Goal: Task Accomplishment & Management: Manage account settings

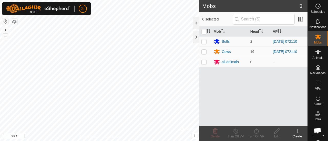
click at [208, 106] on div "Mob Head VP Bulls 2 [DATE] 072110 Cows 19 [DATE] 072110 all animals 0 -" at bounding box center [254, 76] width 108 height 99
click at [318, 10] on span "Schedules" at bounding box center [318, 11] width 14 height 3
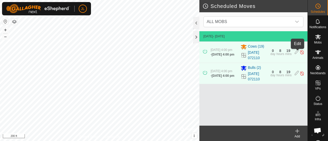
click at [297, 53] on icon at bounding box center [297, 52] width 4 height 5
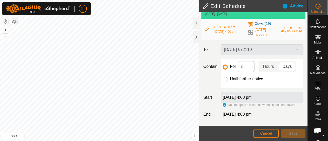
scroll to position [28, 0]
click at [244, 115] on span "[DATE] 4:00 pm" at bounding box center [237, 114] width 29 height 4
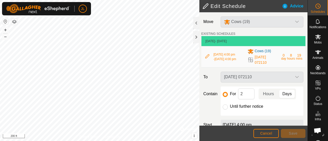
scroll to position [0, 0]
click at [207, 58] on icon at bounding box center [208, 56] width 4 height 4
click at [243, 95] on input "2" at bounding box center [246, 94] width 16 height 11
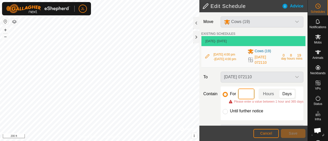
type input "3"
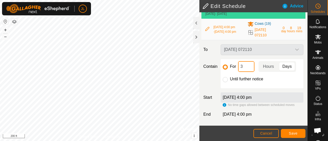
scroll to position [28, 0]
click at [289, 133] on span "Save" at bounding box center [293, 134] width 9 height 4
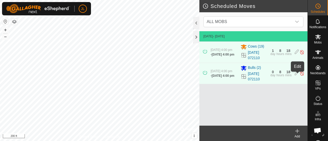
click at [298, 73] on icon at bounding box center [297, 73] width 4 height 5
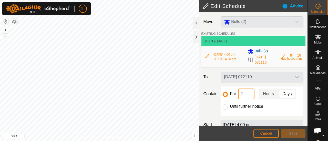
click at [242, 95] on input "2" at bounding box center [246, 94] width 16 height 11
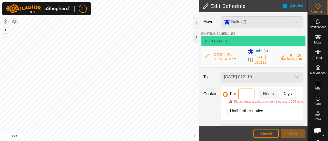
type input "3"
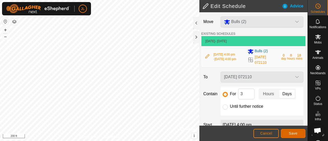
click at [296, 132] on span "Save" at bounding box center [293, 134] width 9 height 4
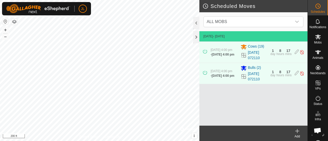
click at [299, 131] on icon at bounding box center [298, 131] width 4 height 0
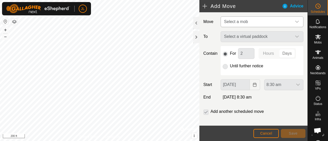
click at [294, 19] on div "dropdown trigger" at bounding box center [297, 22] width 10 height 10
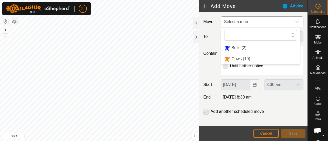
click at [265, 50] on li "Bulls (2)" at bounding box center [260, 48] width 79 height 11
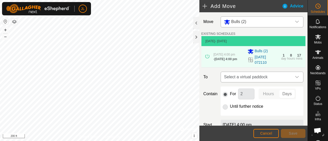
click at [295, 78] on icon "dropdown trigger" at bounding box center [297, 77] width 4 height 4
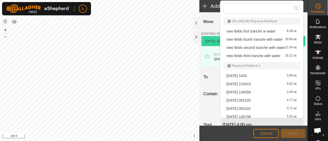
click at [258, 93] on li "[DATE] 134358 3.26 ac" at bounding box center [262, 93] width 77 height 8
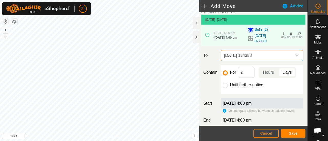
scroll to position [22, 0]
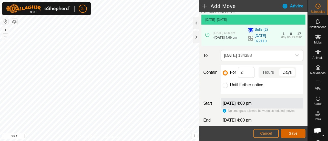
click at [288, 131] on button "Save" at bounding box center [293, 133] width 25 height 9
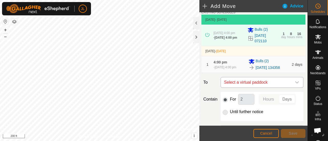
click at [294, 86] on div "dropdown trigger" at bounding box center [297, 82] width 10 height 10
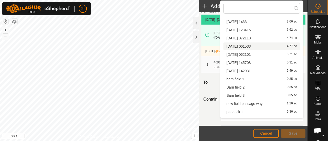
scroll to position [54, 0]
click at [250, 28] on li "[DATE] 123415 6.62 ac" at bounding box center [262, 30] width 77 height 8
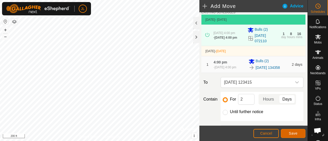
click at [297, 132] on span "Save" at bounding box center [293, 134] width 9 height 4
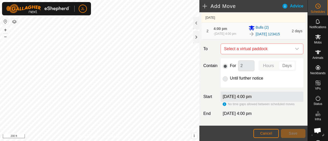
scroll to position [0, 0]
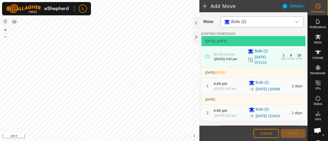
click at [296, 22] on icon "dropdown trigger" at bounding box center [298, 22] width 4 height 2
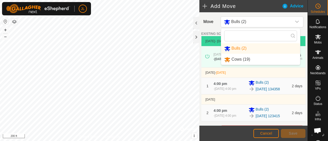
click at [249, 60] on li "Cows (19)" at bounding box center [260, 59] width 79 height 11
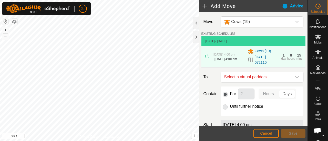
click at [296, 79] on div "dropdown trigger" at bounding box center [297, 77] width 10 height 10
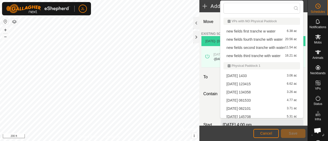
click at [253, 92] on li "[DATE] 134358 3.26 ac" at bounding box center [262, 93] width 77 height 8
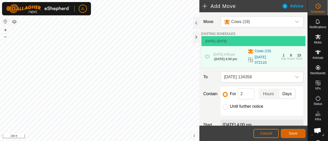
click at [291, 132] on span "Save" at bounding box center [293, 134] width 9 height 4
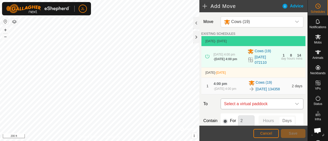
click at [296, 105] on icon "dropdown trigger" at bounding box center [298, 104] width 4 height 2
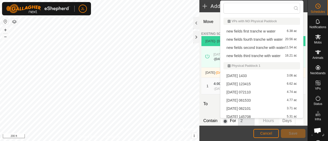
click at [270, 84] on li "[DATE] 123415 6.62 ac" at bounding box center [262, 84] width 77 height 8
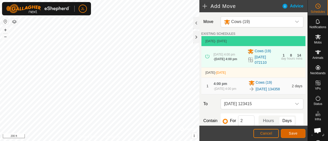
click at [292, 132] on span "Save" at bounding box center [293, 134] width 9 height 4
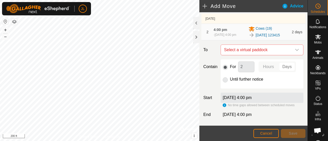
scroll to position [85, 0]
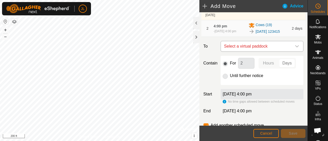
click at [295, 48] on icon "dropdown trigger" at bounding box center [297, 46] width 4 height 4
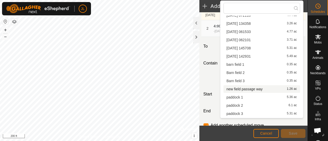
scroll to position [88, 0]
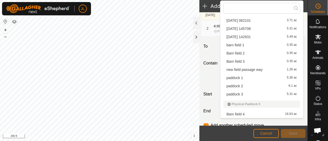
click at [246, 76] on li "paddock 1 5.36 ac" at bounding box center [262, 78] width 77 height 8
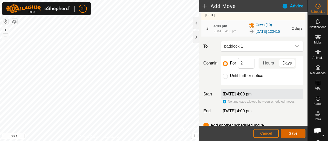
click at [298, 132] on button "Save" at bounding box center [293, 133] width 25 height 9
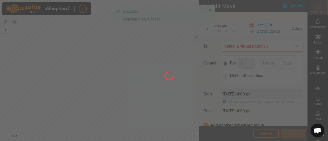
scroll to position [0, 0]
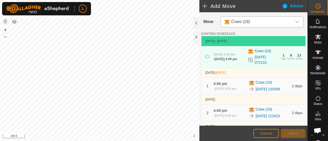
click at [295, 20] on icon "dropdown trigger" at bounding box center [297, 22] width 4 height 4
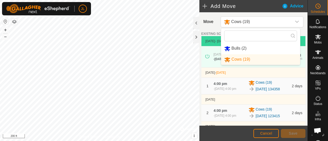
click at [266, 50] on li "Bulls (2)" at bounding box center [260, 48] width 79 height 11
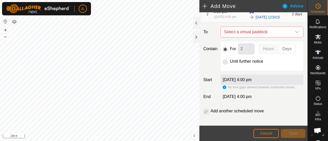
scroll to position [114, 0]
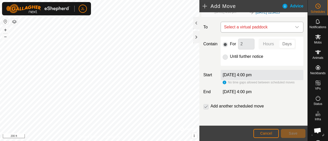
click at [292, 25] on div "dropdown trigger" at bounding box center [297, 27] width 10 height 10
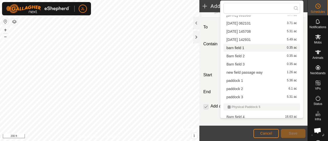
scroll to position [86, 0]
click at [255, 82] on li "paddock 1 5.36 ac" at bounding box center [262, 81] width 77 height 8
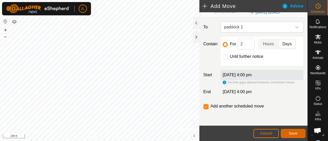
click at [293, 134] on span "Save" at bounding box center [293, 134] width 9 height 4
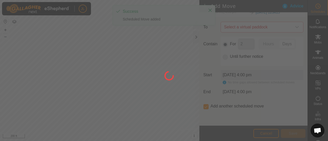
scroll to position [18, 0]
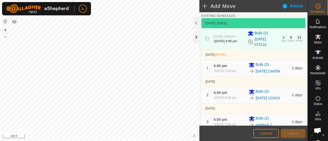
click at [196, 37] on div at bounding box center [196, 37] width 6 height 12
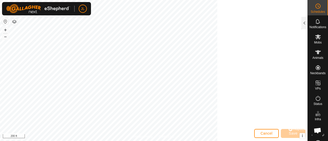
scroll to position [24, 0]
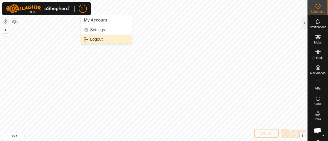
click at [93, 39] on link "Logout" at bounding box center [106, 39] width 51 height 8
